Goal: Task Accomplishment & Management: Manage account settings

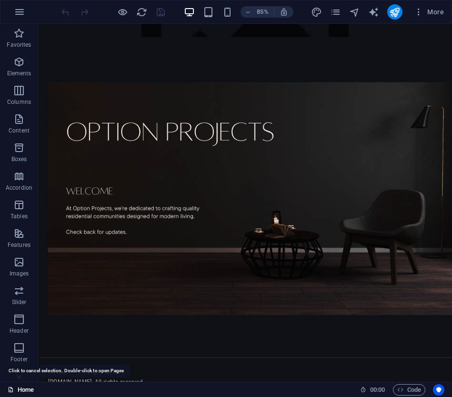
click at [25, 389] on link "Home" at bounding box center [21, 389] width 26 height 11
click at [412, 387] on span "Code" at bounding box center [409, 389] width 24 height 11
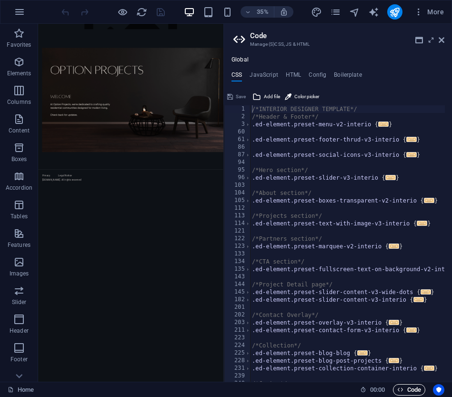
click at [412, 387] on span "Code" at bounding box center [409, 389] width 24 height 11
drag, startPoint x: 395, startPoint y: 840, endPoint x: 407, endPoint y: 788, distance: 54.3
click at [395, 396] on html "Skip to main content Privacy Legal Notice [DOMAIN_NAME] . All rights reserved" at bounding box center [302, 255] width 529 height 462
click at [441, 42] on icon at bounding box center [442, 40] width 6 height 8
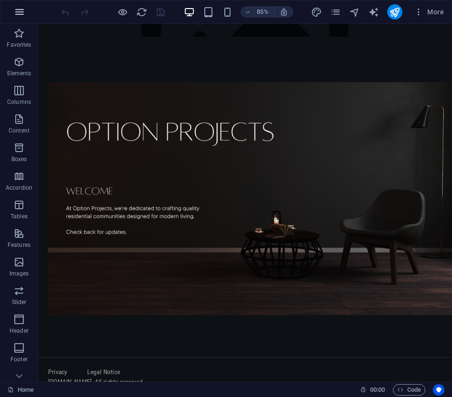
click at [20, 12] on icon "button" at bounding box center [19, 11] width 11 height 11
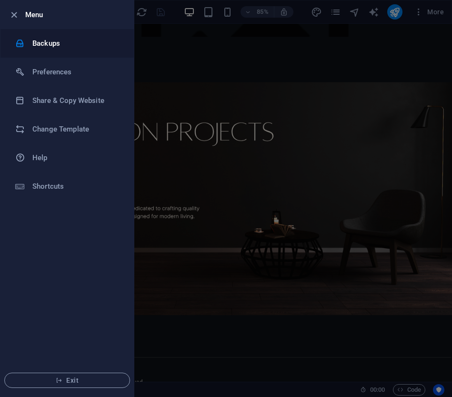
click at [33, 44] on h6 "Backups" at bounding box center [76, 43] width 88 height 11
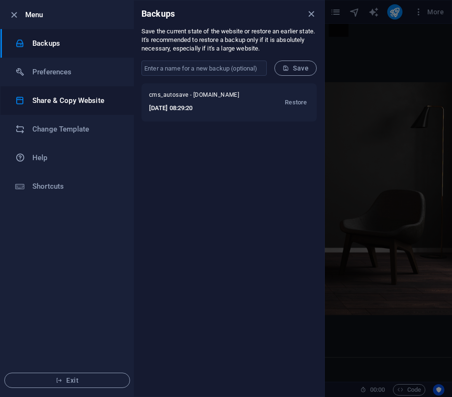
click at [60, 107] on li "Share & Copy Website" at bounding box center [66, 100] width 133 height 29
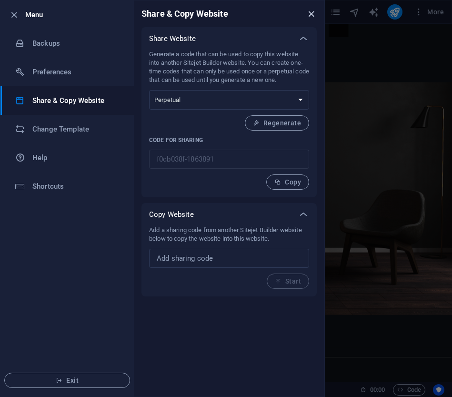
click at [309, 15] on icon "close" at bounding box center [311, 14] width 11 height 11
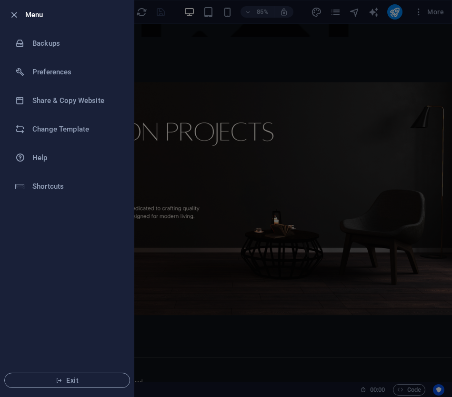
click at [214, 65] on div at bounding box center [226, 198] width 452 height 397
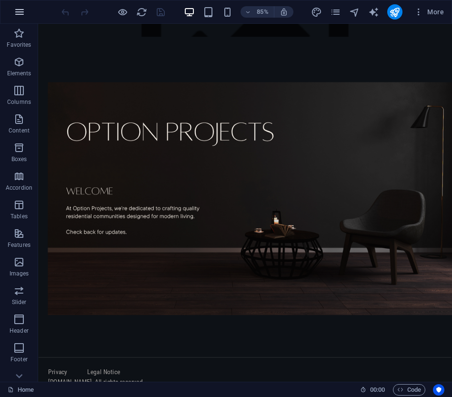
click at [25, 16] on icon "button" at bounding box center [19, 11] width 11 height 11
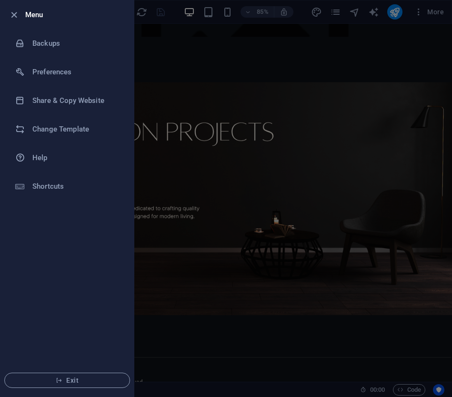
click at [392, 49] on div at bounding box center [226, 198] width 452 height 397
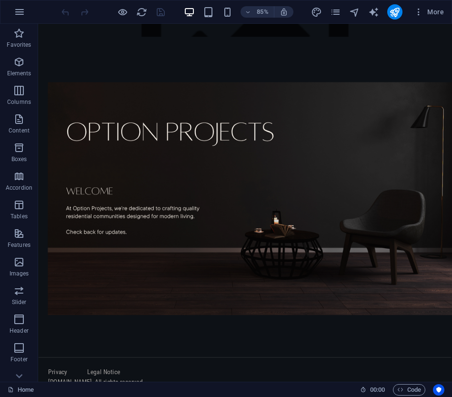
click at [325, 10] on div "More" at bounding box center [379, 11] width 137 height 15
click at [332, 14] on icon "pages" at bounding box center [335, 12] width 11 height 11
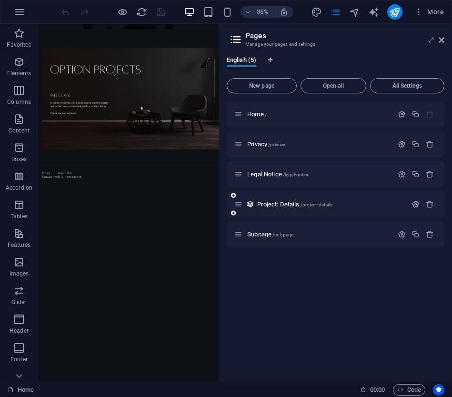
click at [285, 207] on div "Project: Details /project-details" at bounding box center [320, 204] width 172 height 11
click at [262, 205] on span "Project: Details /project-details" at bounding box center [294, 204] width 75 height 7
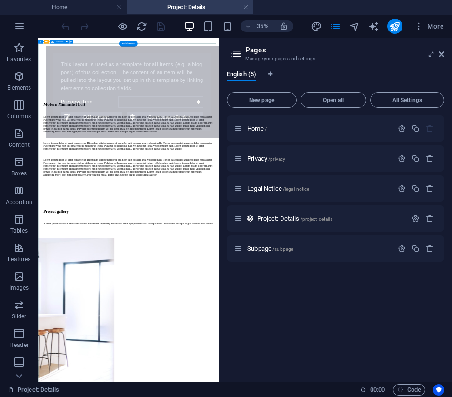
select select "685b960ff0279294ef040305"
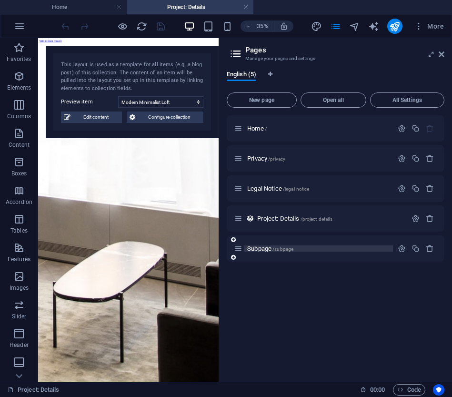
click at [251, 248] on span "Subpage /subpage" at bounding box center [270, 248] width 46 height 7
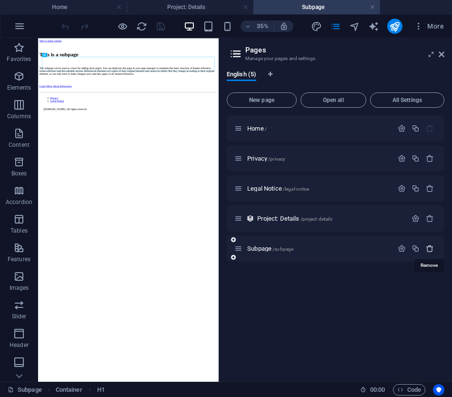
click at [426, 251] on icon "button" at bounding box center [430, 248] width 8 height 8
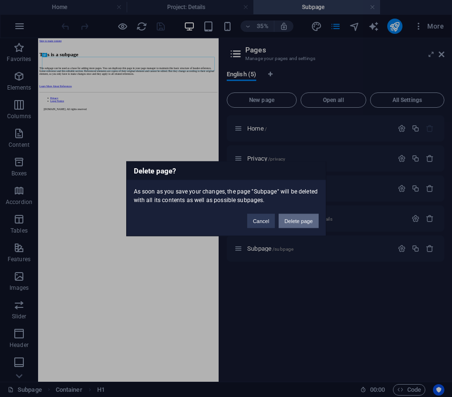
click at [295, 217] on button "Delete page" at bounding box center [299, 220] width 40 height 14
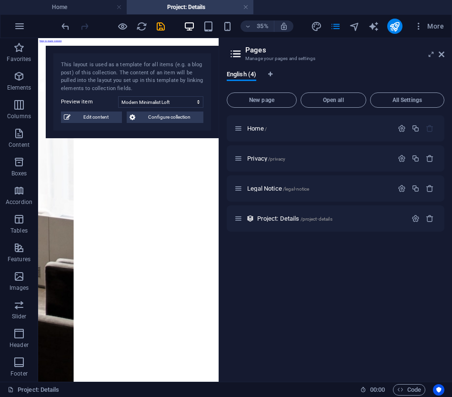
click at [250, 7] on h4 "Project: Details" at bounding box center [190, 7] width 127 height 10
click at [248, 6] on link at bounding box center [246, 7] width 6 height 9
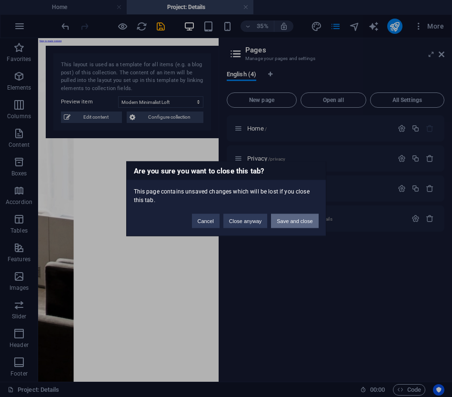
click at [287, 222] on button "Save and close" at bounding box center [294, 220] width 47 height 14
